Goal: Task Accomplishment & Management: Manage account settings

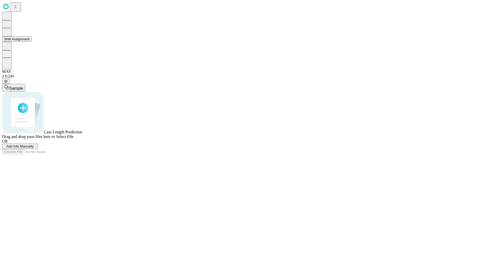
click at [32, 42] on button "Shift Assignment" at bounding box center [17, 38] width 30 height 5
